Goal: Task Accomplishment & Management: Use online tool/utility

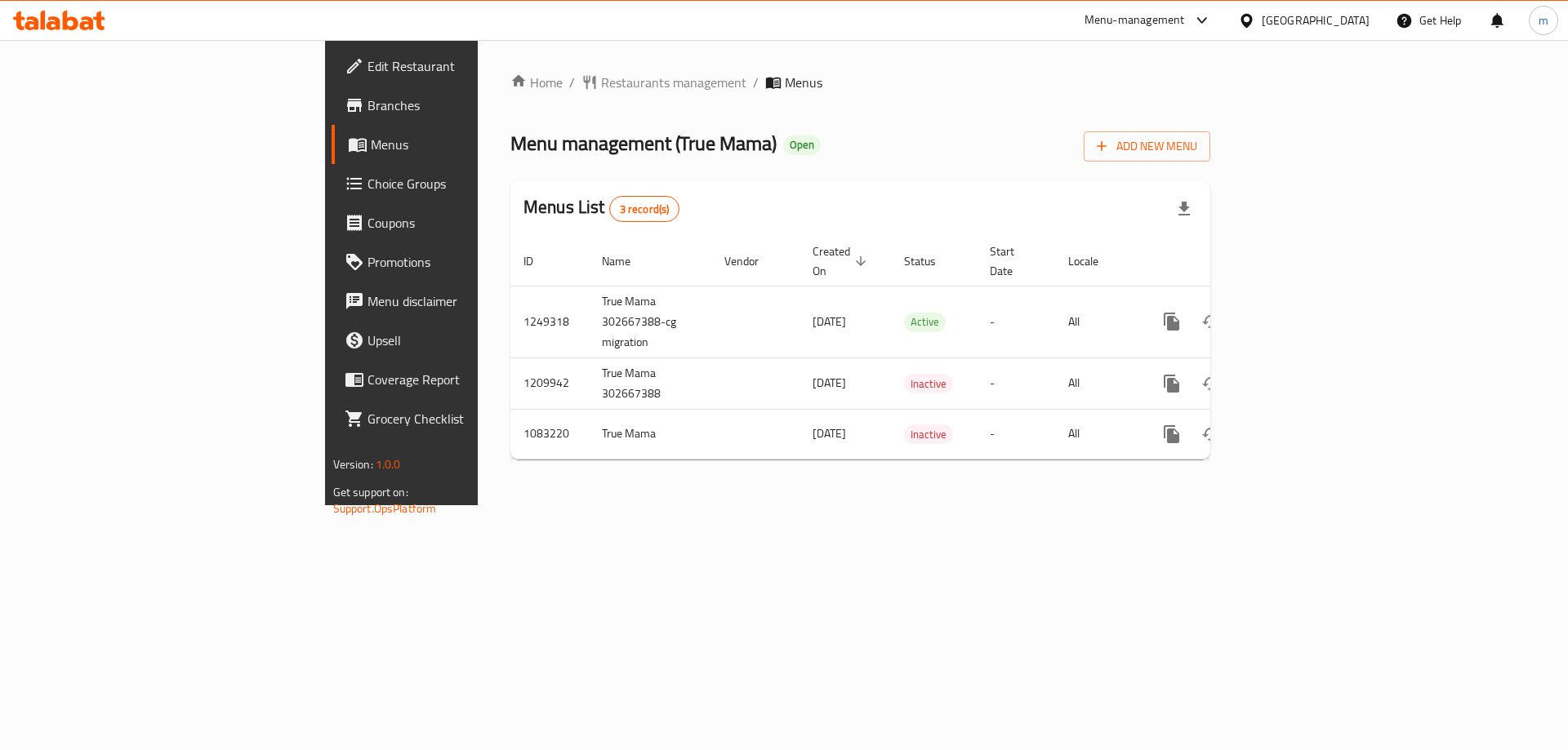
click at [368, 191] on span "Choice Groups" at bounding box center [471, 183] width 206 height 20
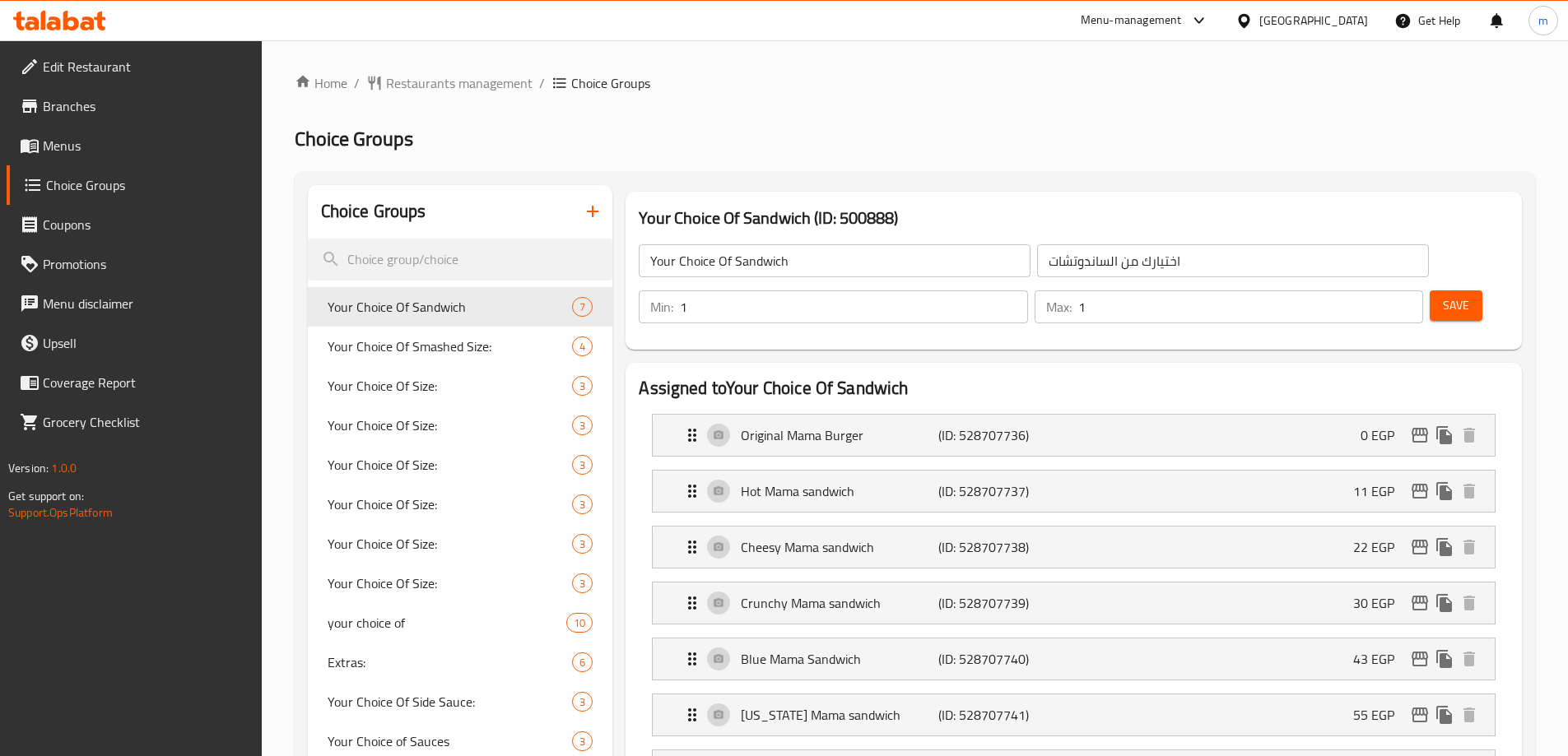
click at [115, 194] on span "Choice Groups" at bounding box center [147, 185] width 203 height 20
click at [388, 261] on input "search" at bounding box center [460, 259] width 305 height 42
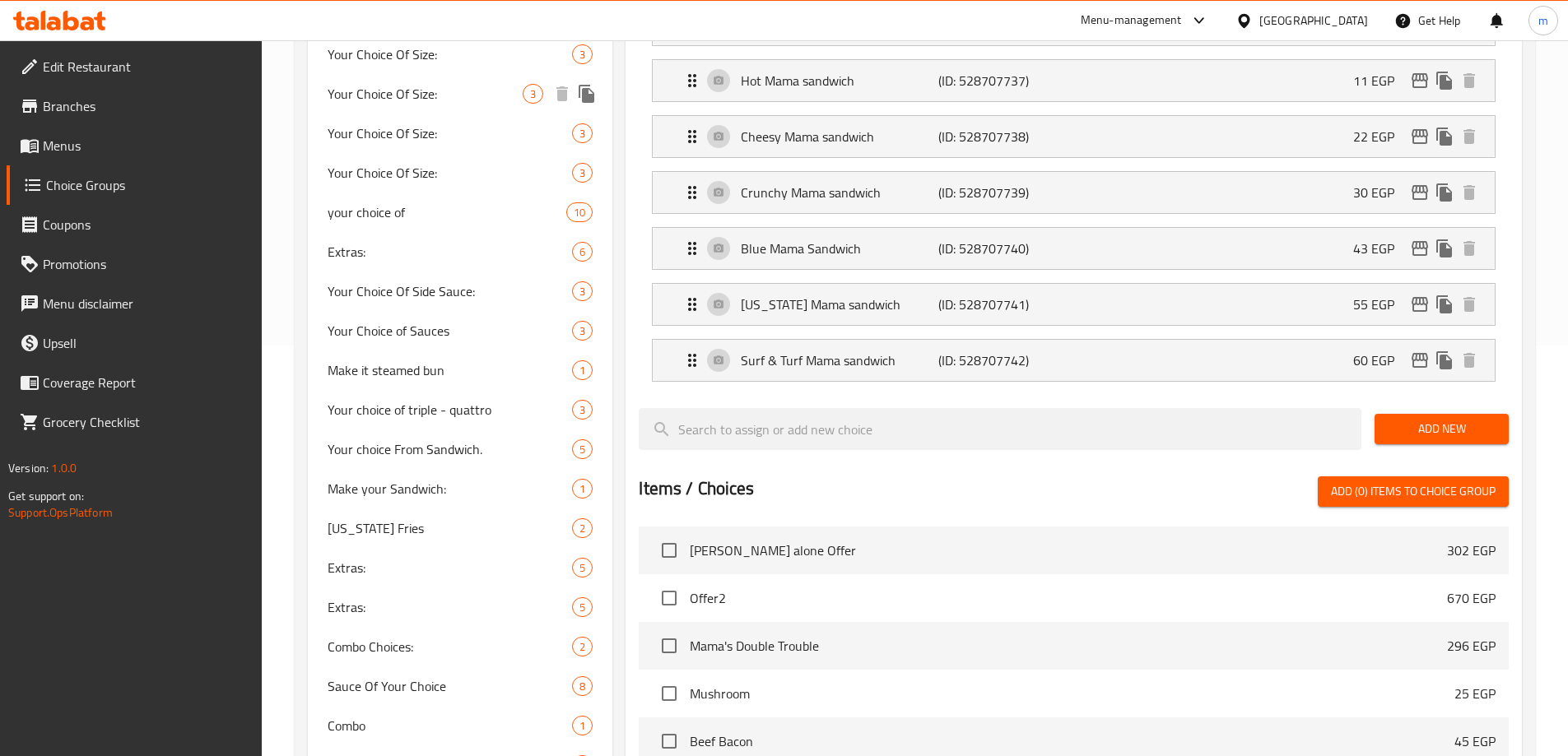
scroll to position [412, 0]
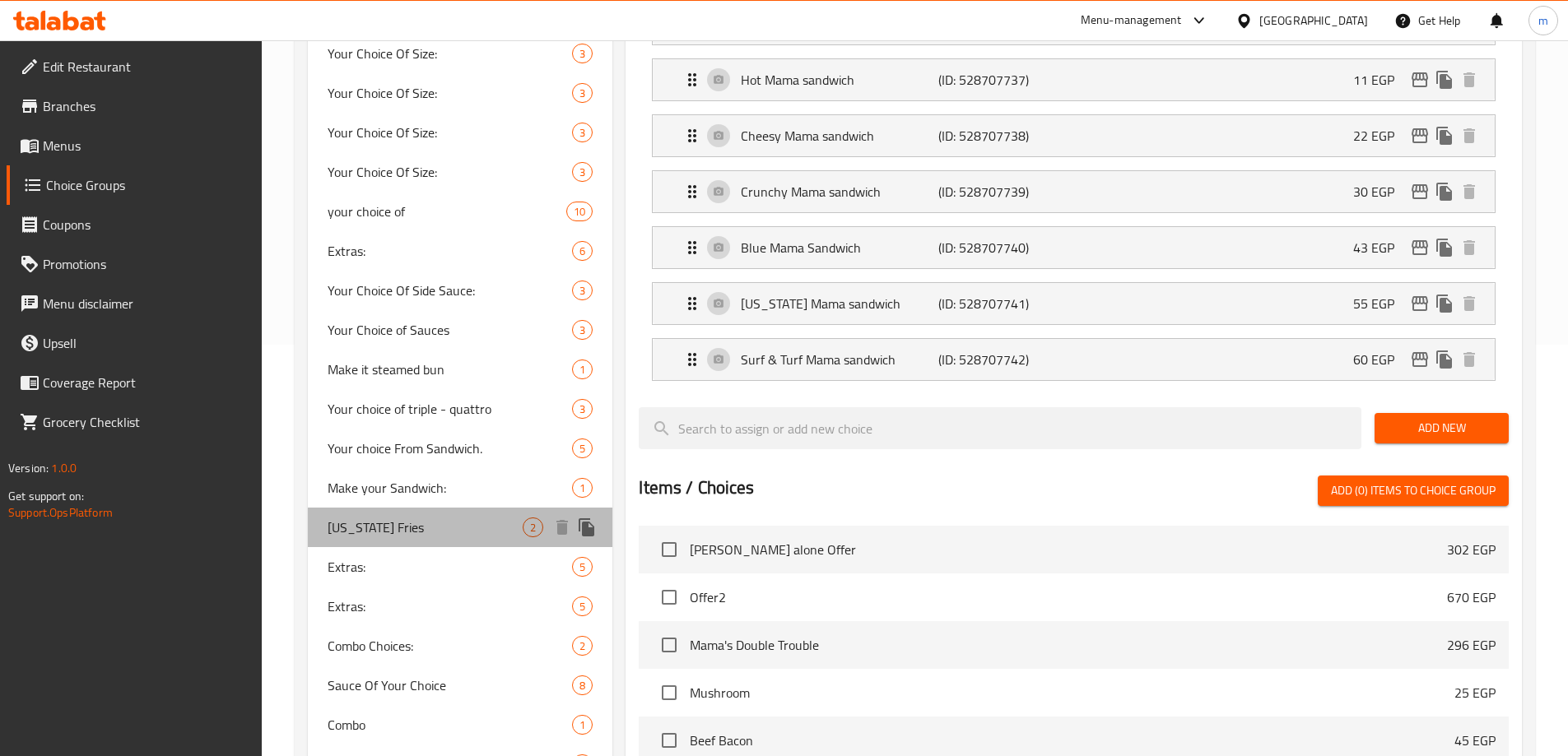
click at [424, 535] on span "[US_STATE] Fries" at bounding box center [425, 527] width 196 height 20
type input "[US_STATE] Fries"
type input "نيويورك فرايز"
type input "0"
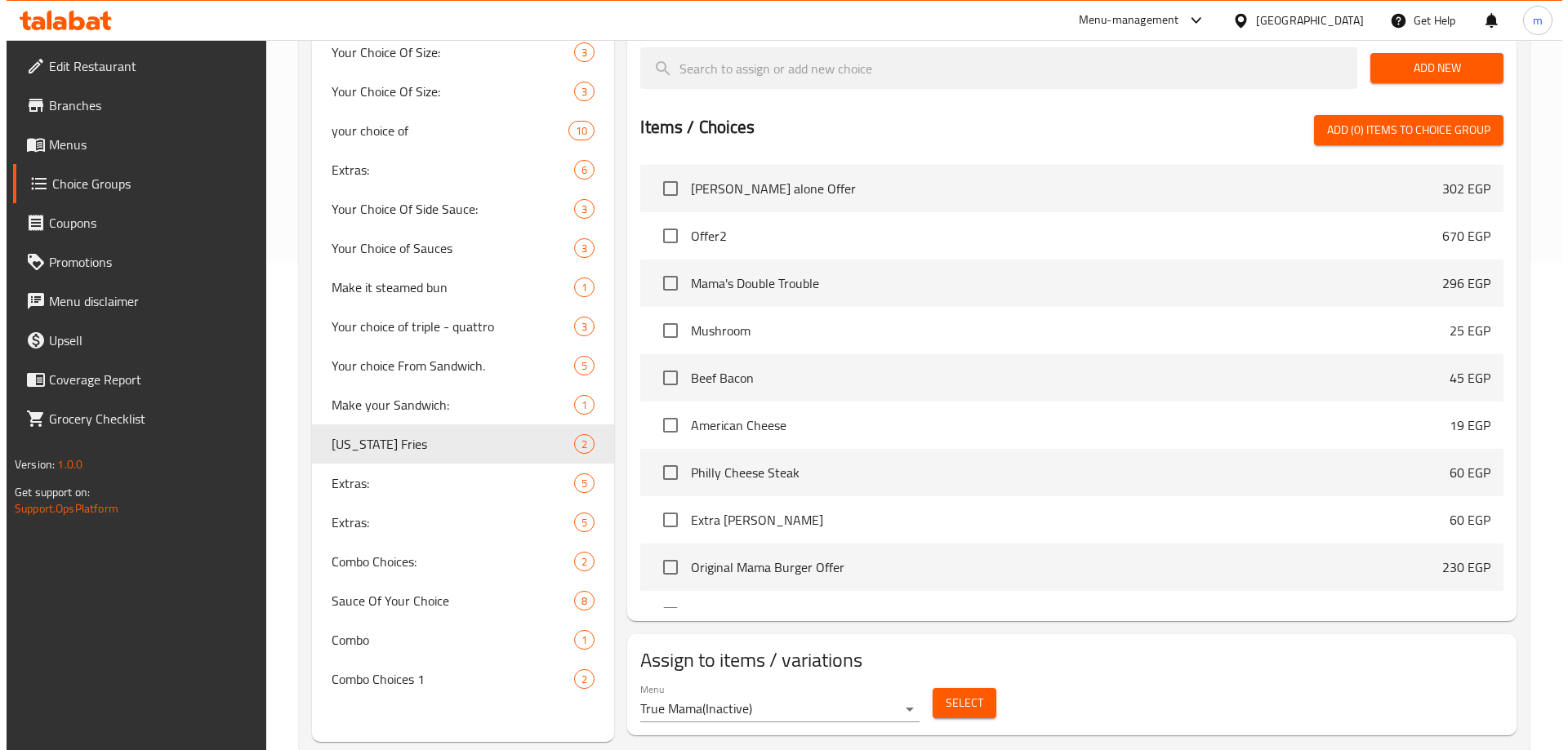
scroll to position [488, 0]
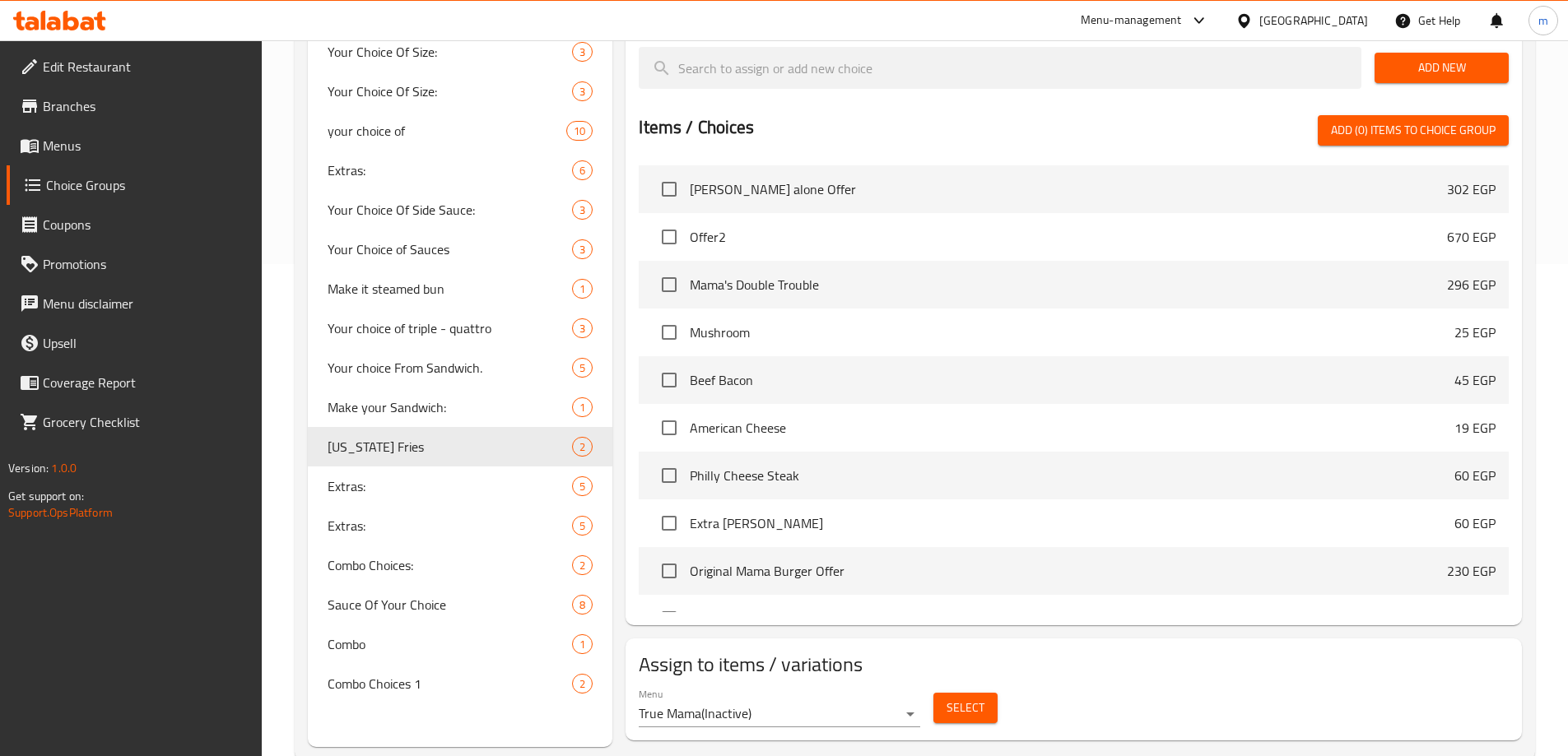
click at [976, 686] on div "Select" at bounding box center [965, 708] width 77 height 44
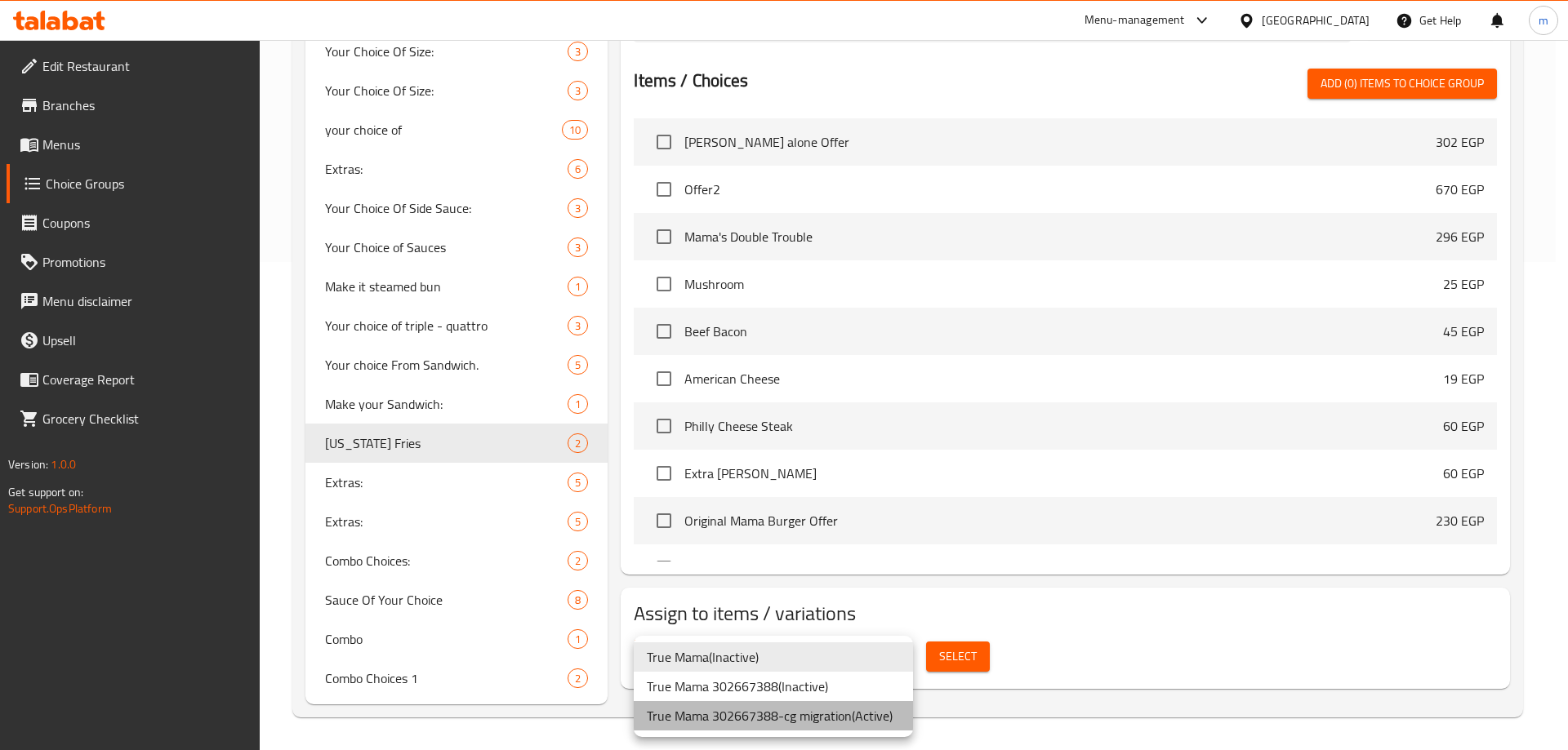
click at [819, 709] on li "True Mama 302667388-cg migration ( Active )" at bounding box center [773, 715] width 279 height 29
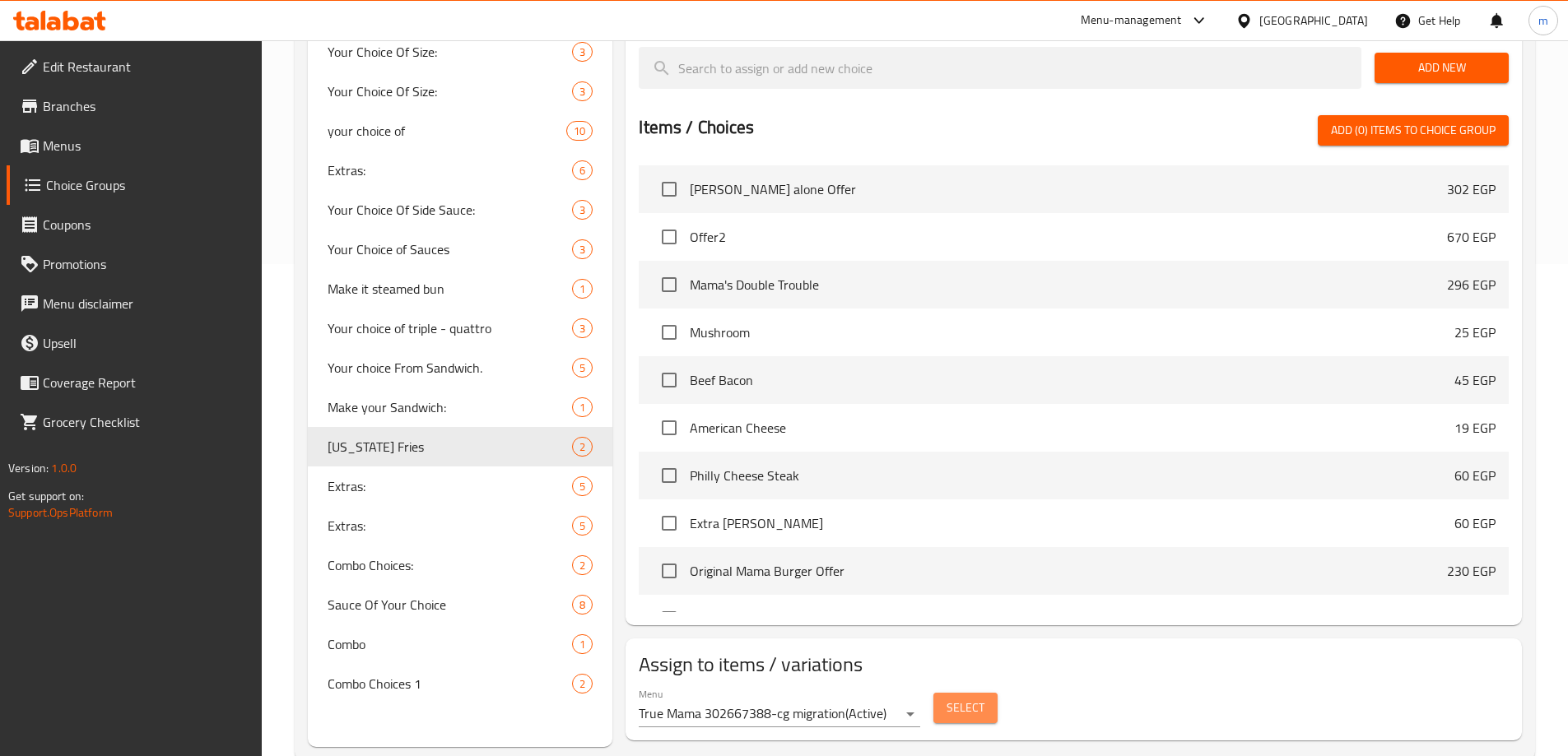
click at [945, 693] on button "Select" at bounding box center [966, 708] width 65 height 30
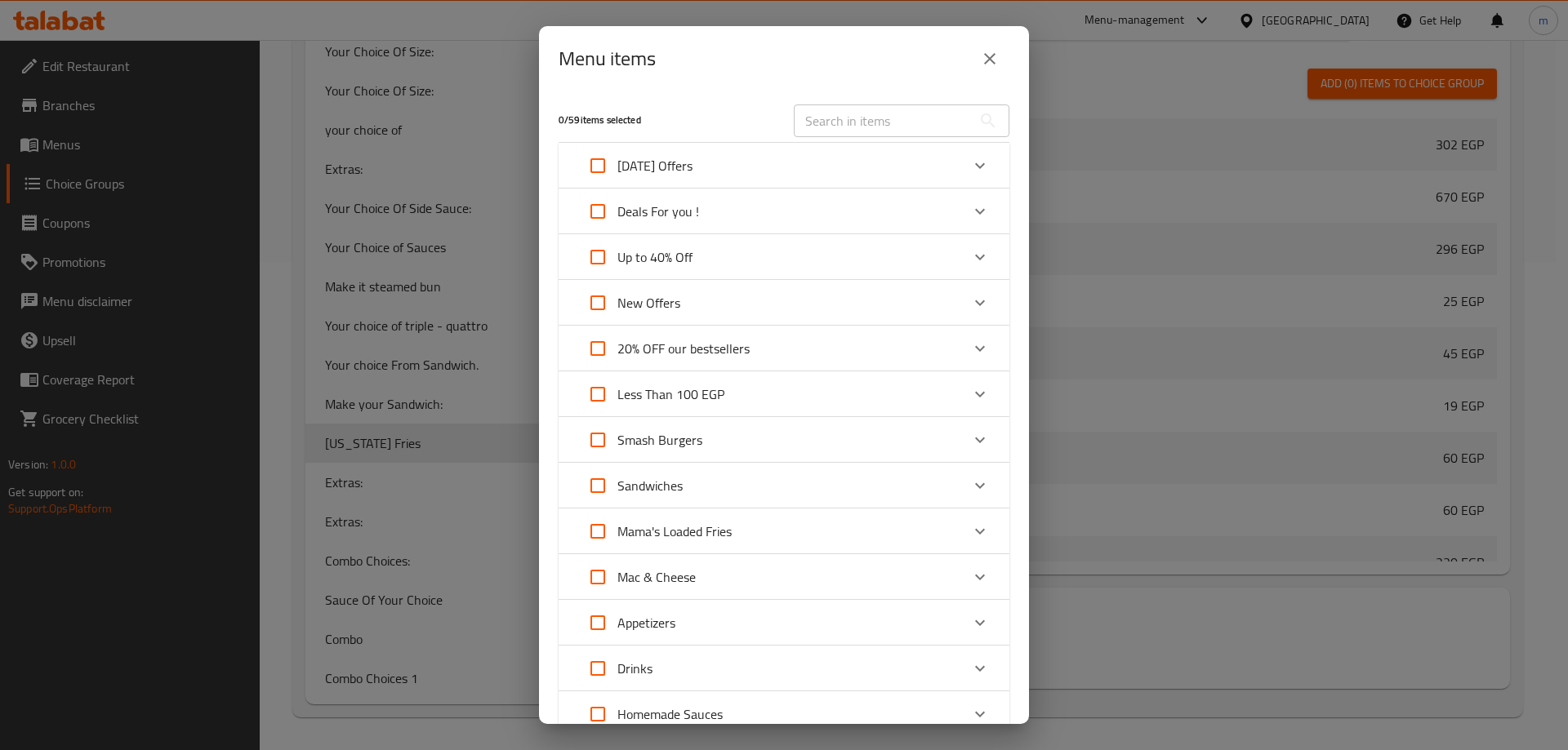
click at [519, 230] on div "Menu items 0 / 59 items selected ​ [DATE] Offers [PERSON_NAME] alone Offer 302 …" at bounding box center [784, 375] width 1568 height 750
click at [1117, 127] on div "Menu items 0 / 59 items selected ​ [DATE] Offers [PERSON_NAME] alone Offer 302 …" at bounding box center [784, 375] width 1568 height 750
click at [1347, 32] on div "Menu items 0 / 59 items selected ​ [DATE] Offers [PERSON_NAME] alone Offer 302 …" at bounding box center [784, 375] width 1568 height 750
drag, startPoint x: 972, startPoint y: 59, endPoint x: 998, endPoint y: 59, distance: 26.0
click at [978, 59] on button "close" at bounding box center [990, 59] width 39 height 39
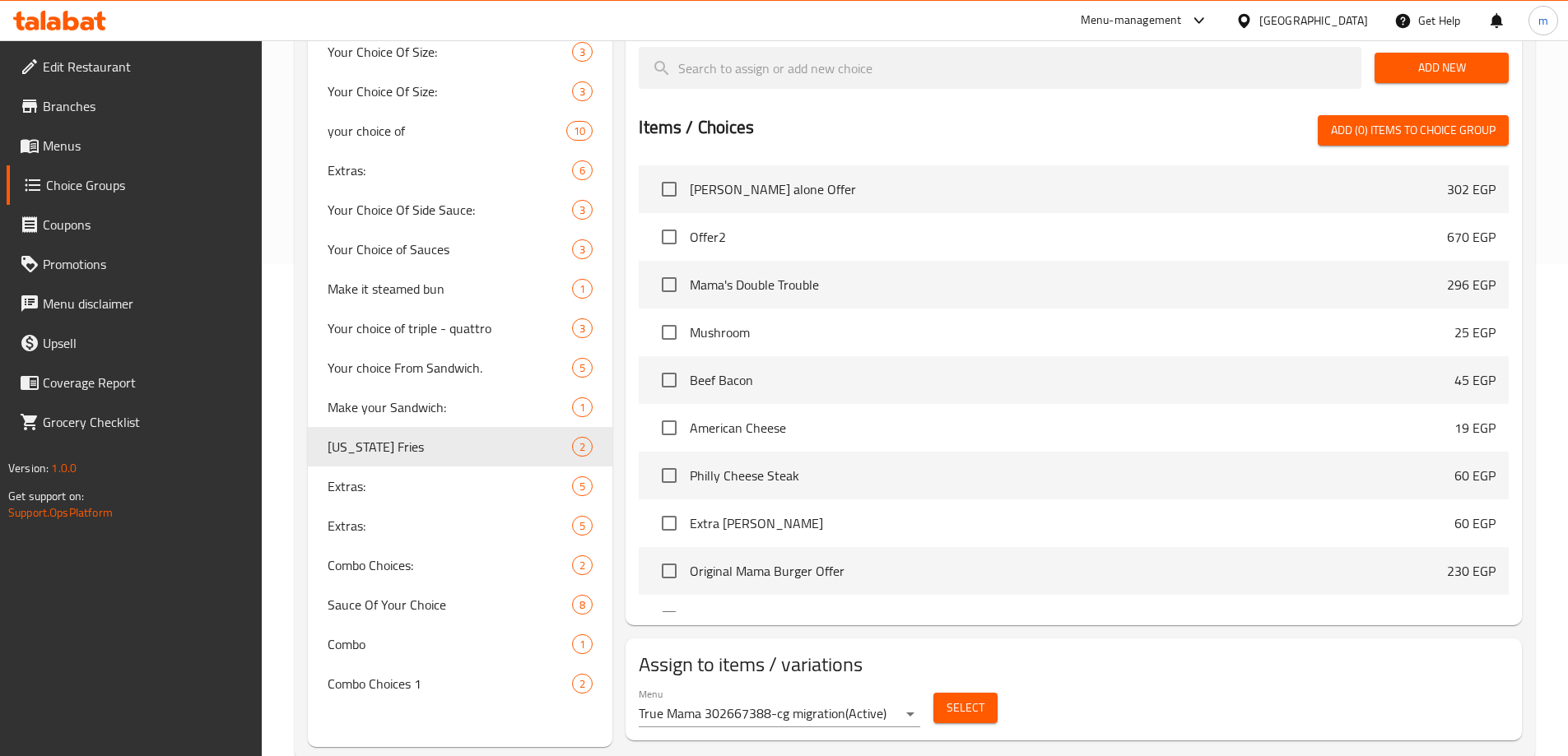
drag, startPoint x: 1343, startPoint y: 9, endPoint x: 1342, endPoint y: 17, distance: 8.1
click at [1342, 11] on div "[GEOGRAPHIC_DATA]" at bounding box center [1302, 21] width 159 height 39
click at [1342, 17] on div "[GEOGRAPHIC_DATA]" at bounding box center [1313, 21] width 109 height 18
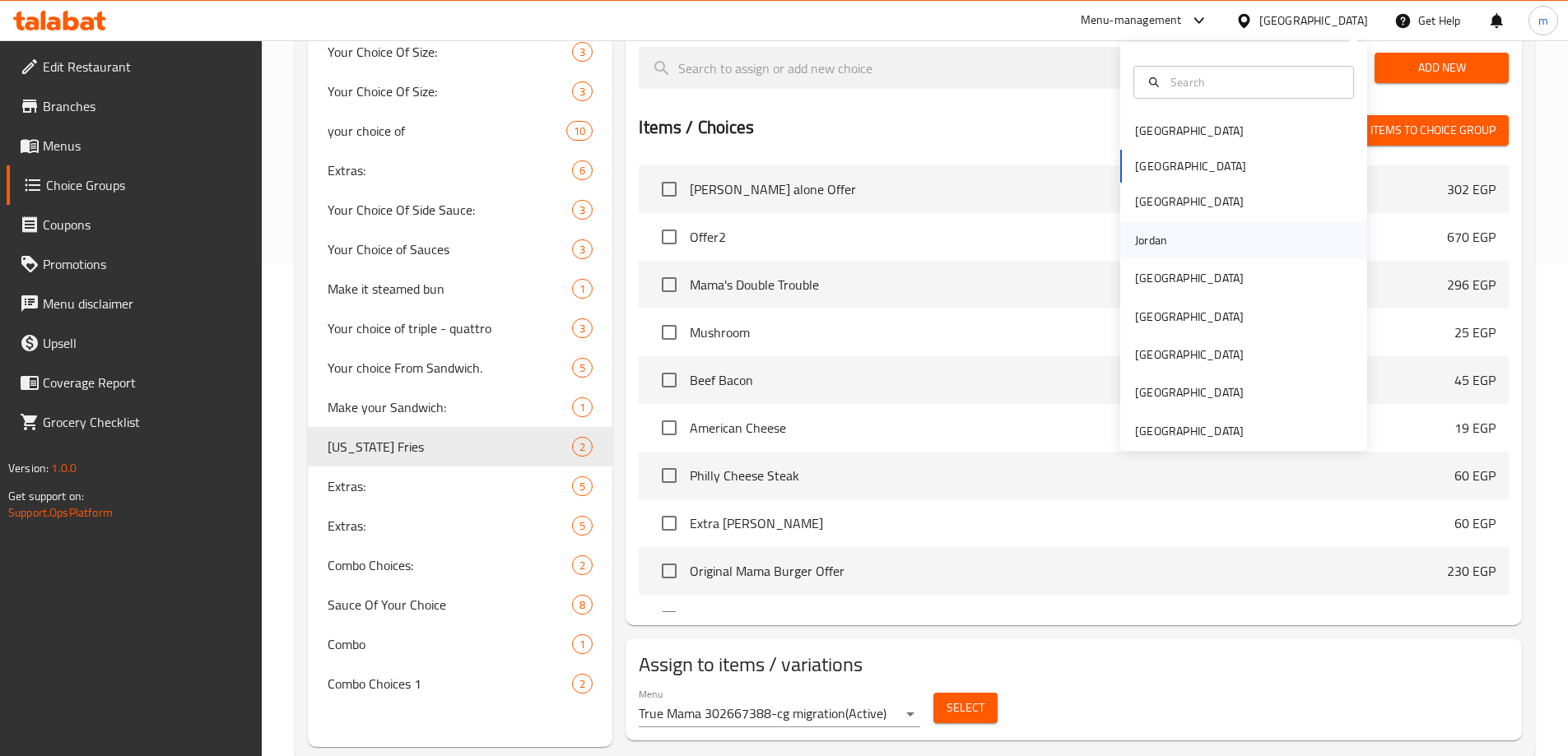
click at [1206, 231] on div "Jordan" at bounding box center [1243, 240] width 247 height 38
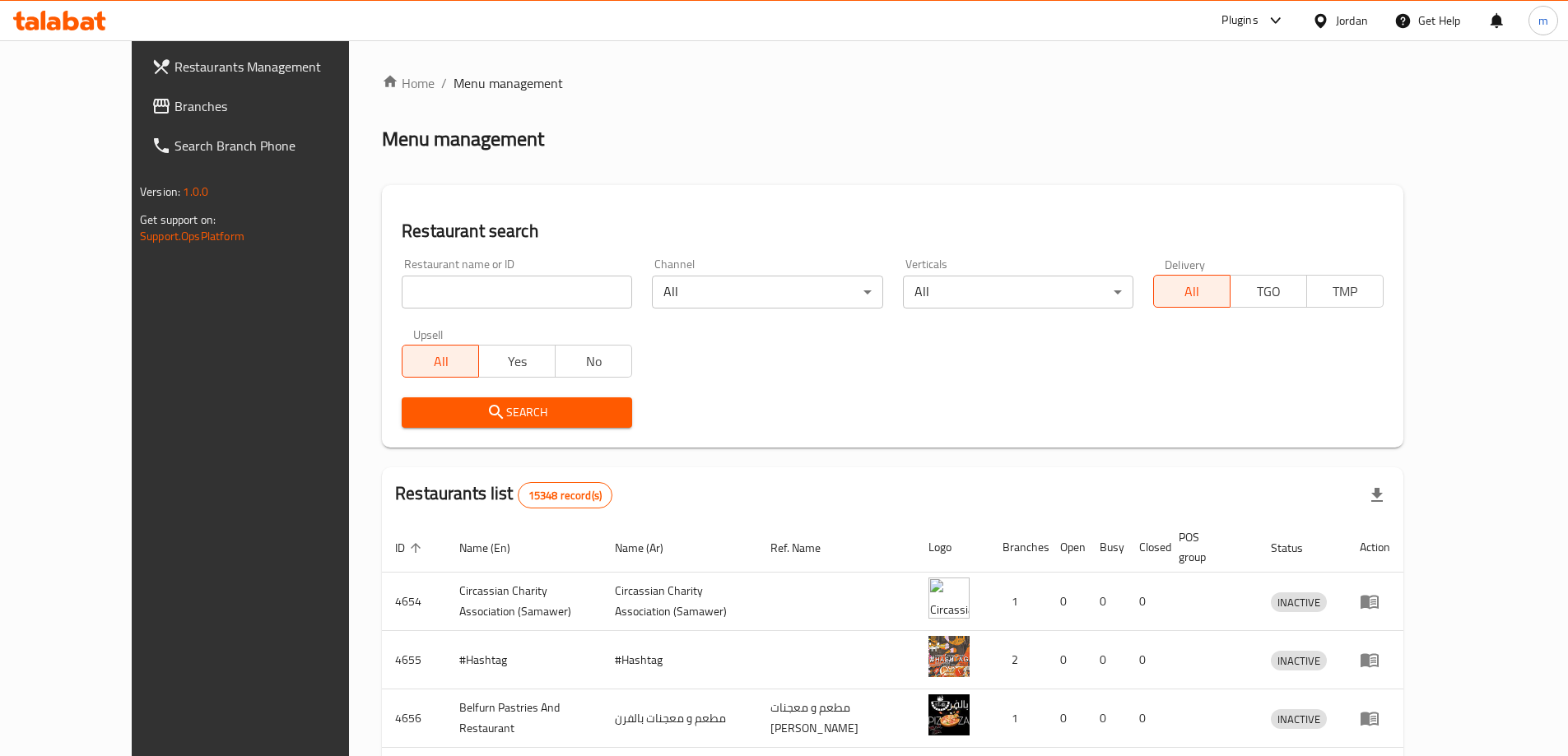
drag, startPoint x: 629, startPoint y: 135, endPoint x: 629, endPoint y: 143, distance: 8.0
drag, startPoint x: 629, startPoint y: 143, endPoint x: 583, endPoint y: 222, distance: 91.4
drag, startPoint x: 583, startPoint y: 222, endPoint x: 710, endPoint y: 162, distance: 140.5
click at [710, 162] on div "Home / Menu management Menu management Restaurant search Restaurant name or ID …" at bounding box center [893, 630] width 1022 height 1114
click at [175, 105] on span "Branches" at bounding box center [277, 106] width 205 height 20
